Goal: Information Seeking & Learning: Learn about a topic

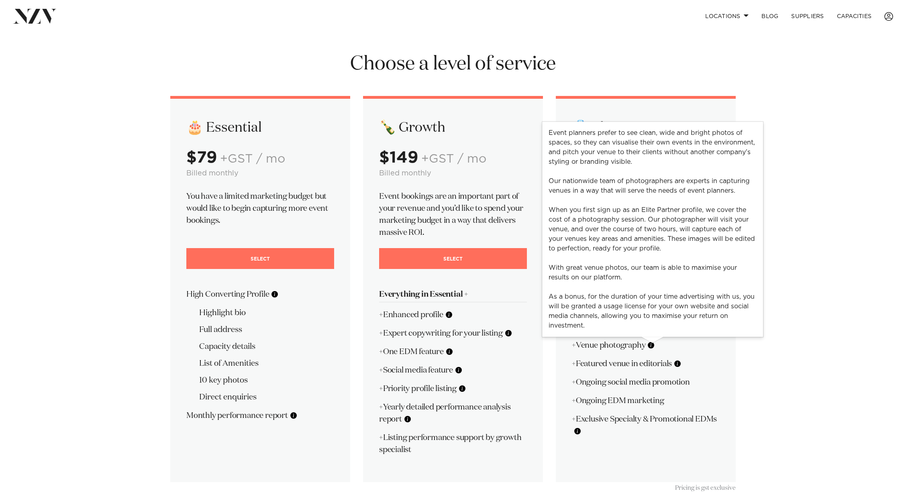
click at [655, 344] on button at bounding box center [651, 345] width 8 height 8
click at [738, 336] on div "Event planners prefer to see clean, wide and bright photos of spaces, so they c…" at bounding box center [652, 229] width 221 height 215
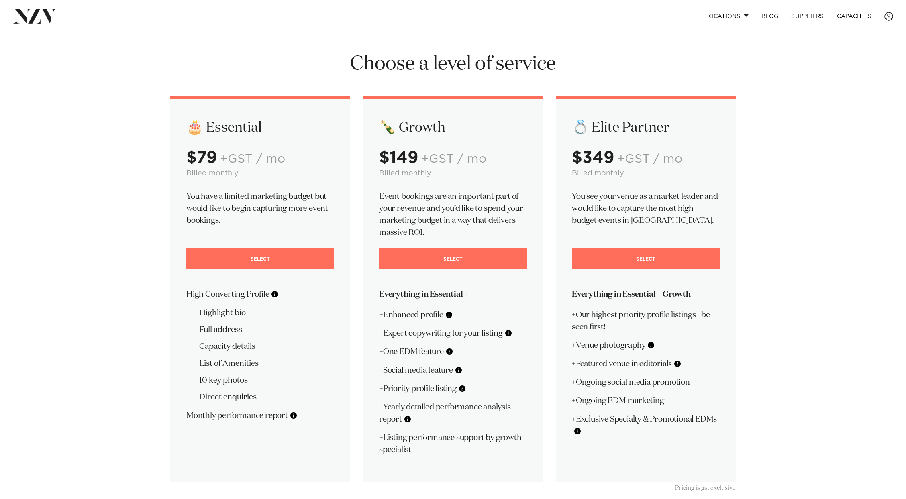
click at [577, 430] on button at bounding box center [577, 431] width 8 height 8
click at [641, 445] on div "💍 Elite Partner $349 +GST / mo Billed monthly You see your venue as a market le…" at bounding box center [646, 289] width 180 height 386
click at [379, 366] on div "🍾 Growth $149 +GST / mo Billed monthly Event bookings are an important part of …" at bounding box center [453, 289] width 180 height 386
click at [465, 371] on p "+Social media feature" at bounding box center [453, 370] width 148 height 12
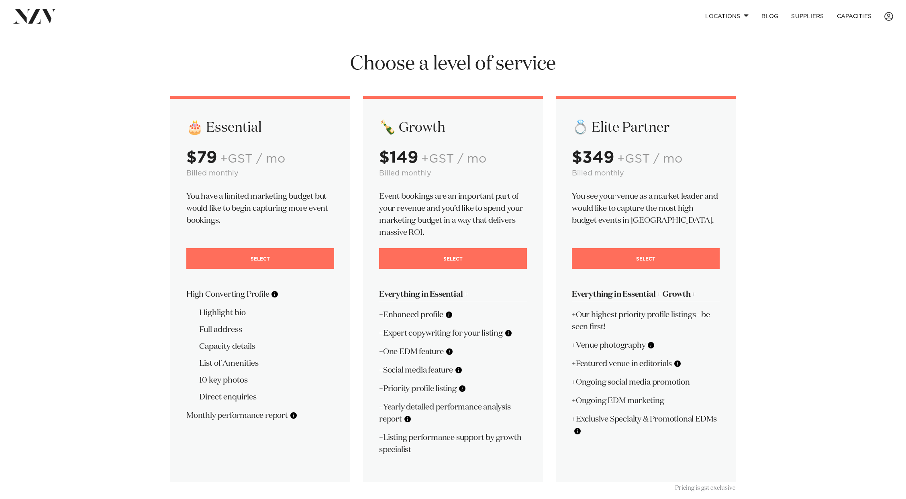
click at [456, 369] on p "+Social media feature" at bounding box center [453, 370] width 148 height 12
click at [460, 371] on button at bounding box center [458, 370] width 8 height 8
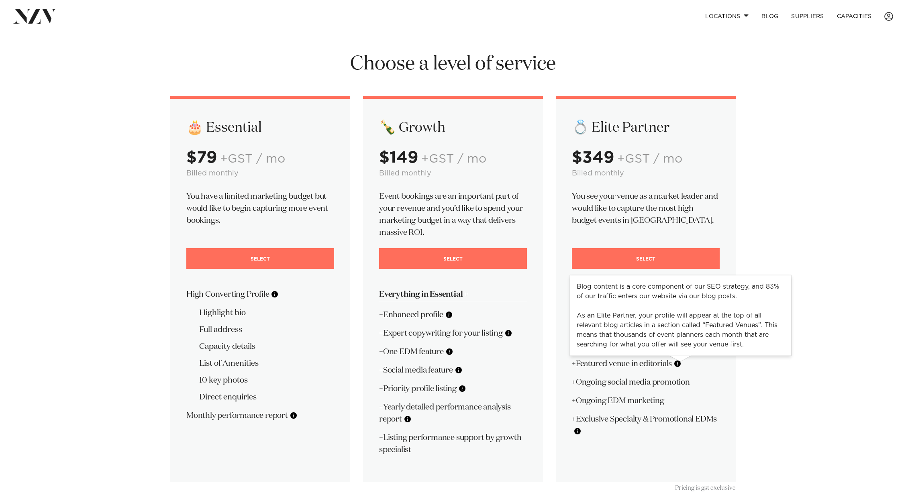
click at [678, 363] on button at bounding box center [677, 364] width 8 height 8
